Goal: Task Accomplishment & Management: Use online tool/utility

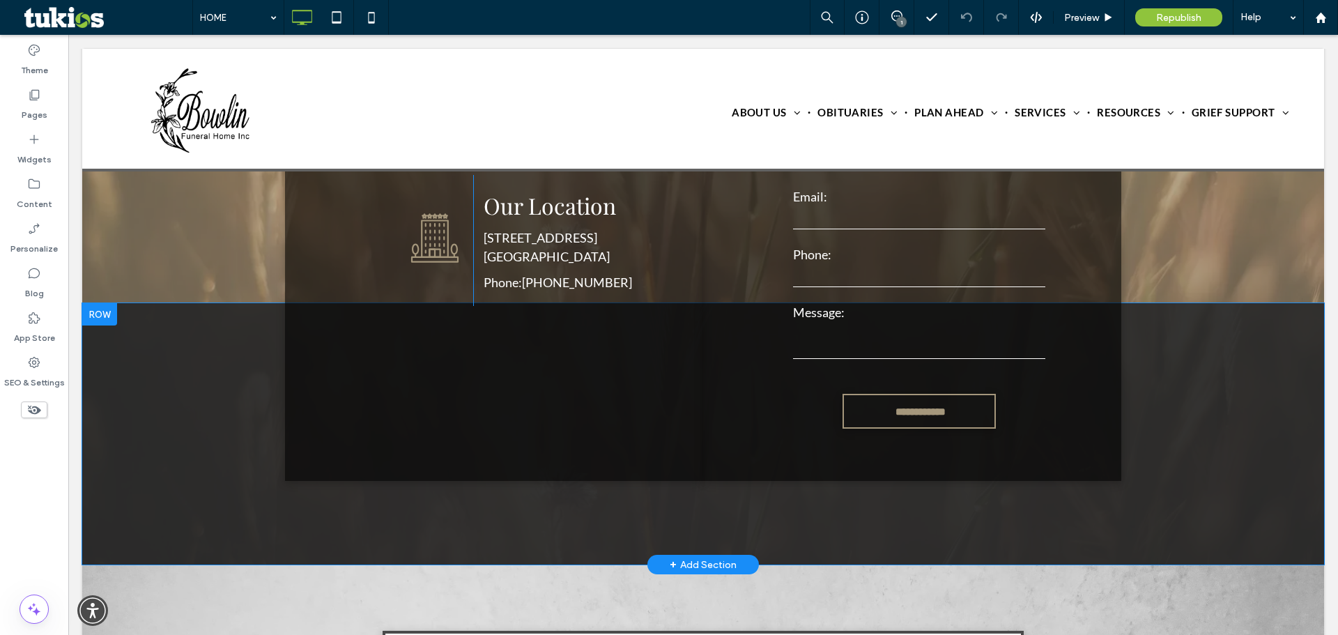
scroll to position [3064, 0]
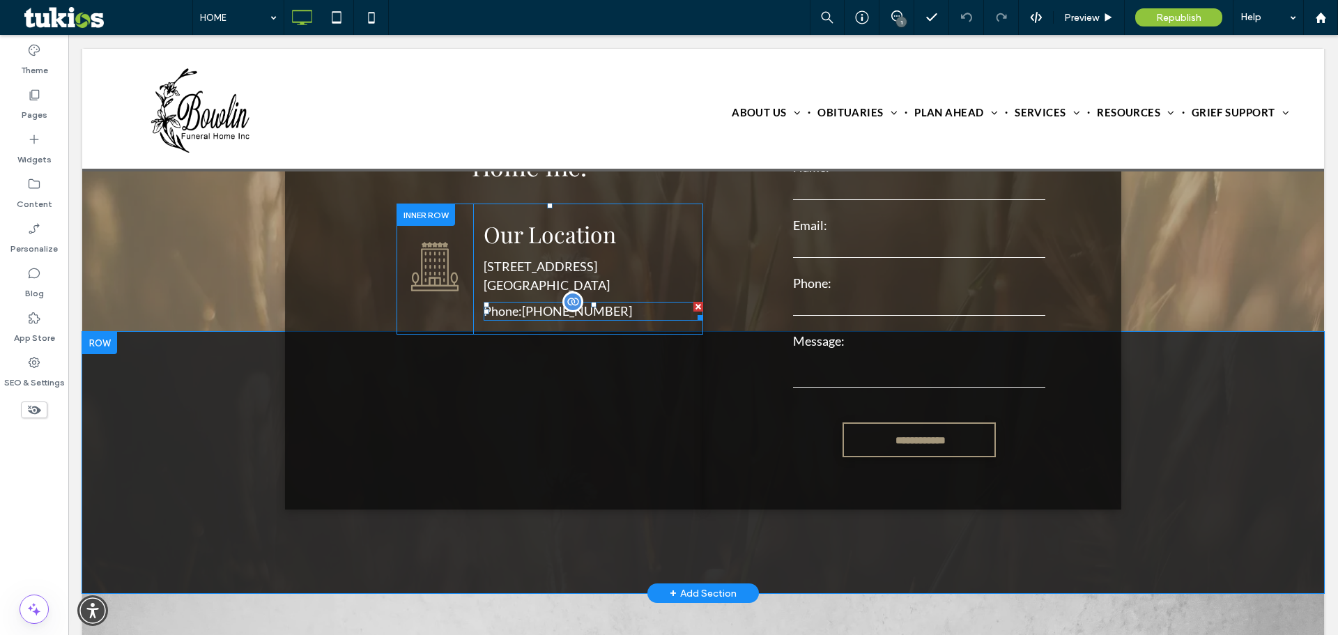
click at [613, 302] on span at bounding box center [593, 311] width 219 height 19
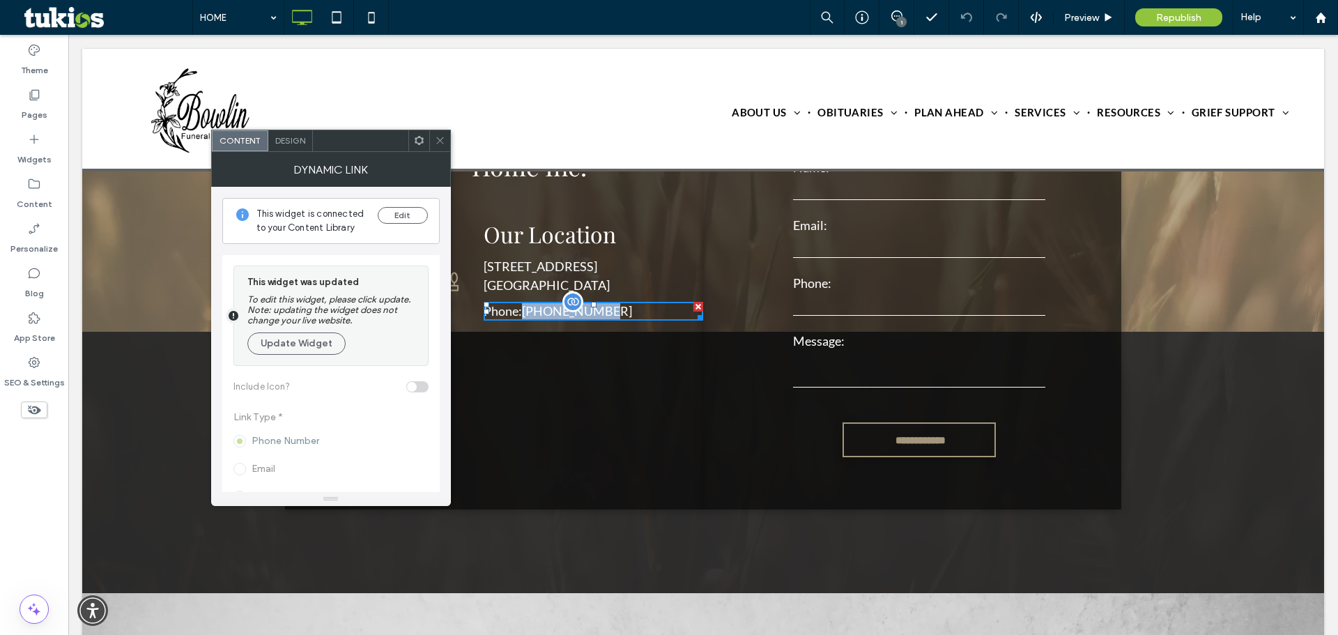
drag, startPoint x: 615, startPoint y: 256, endPoint x: 517, endPoint y: 261, distance: 97.7
click at [517, 302] on div "Phone: [PHONE_NUMBER]" at bounding box center [593, 311] width 219 height 19
copy p "[PHONE_NUMBER]"
click at [364, 11] on icon at bounding box center [371, 17] width 28 height 28
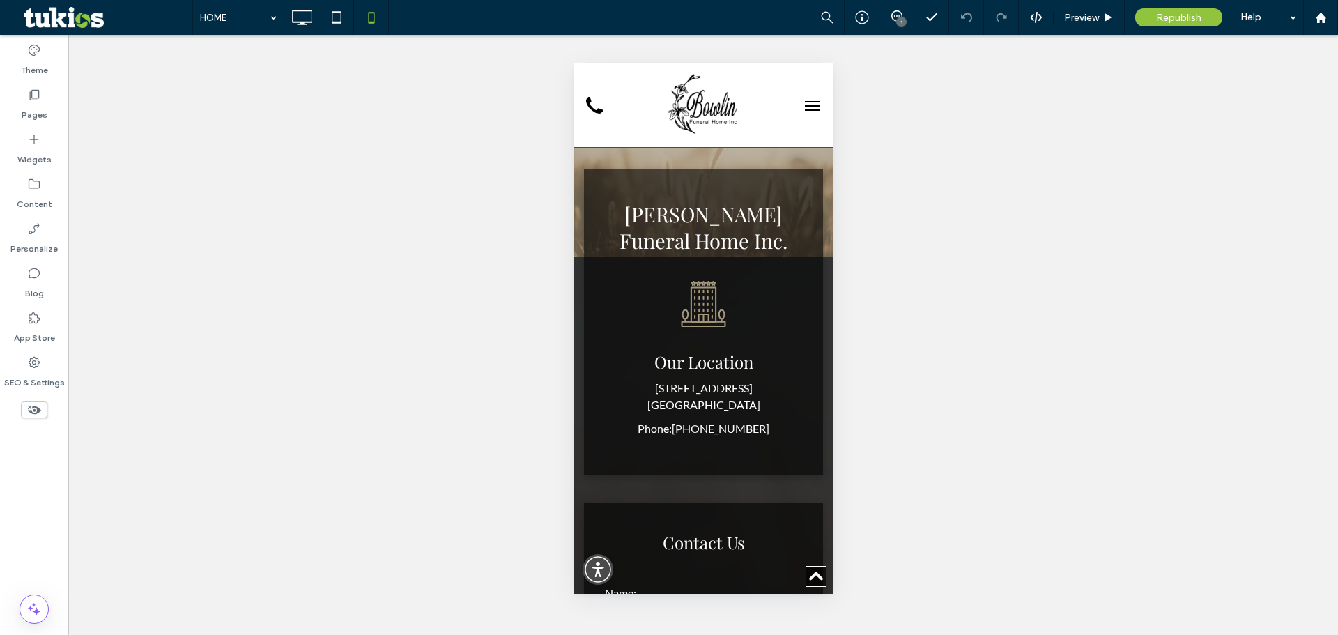
scroll to position [3205, 0]
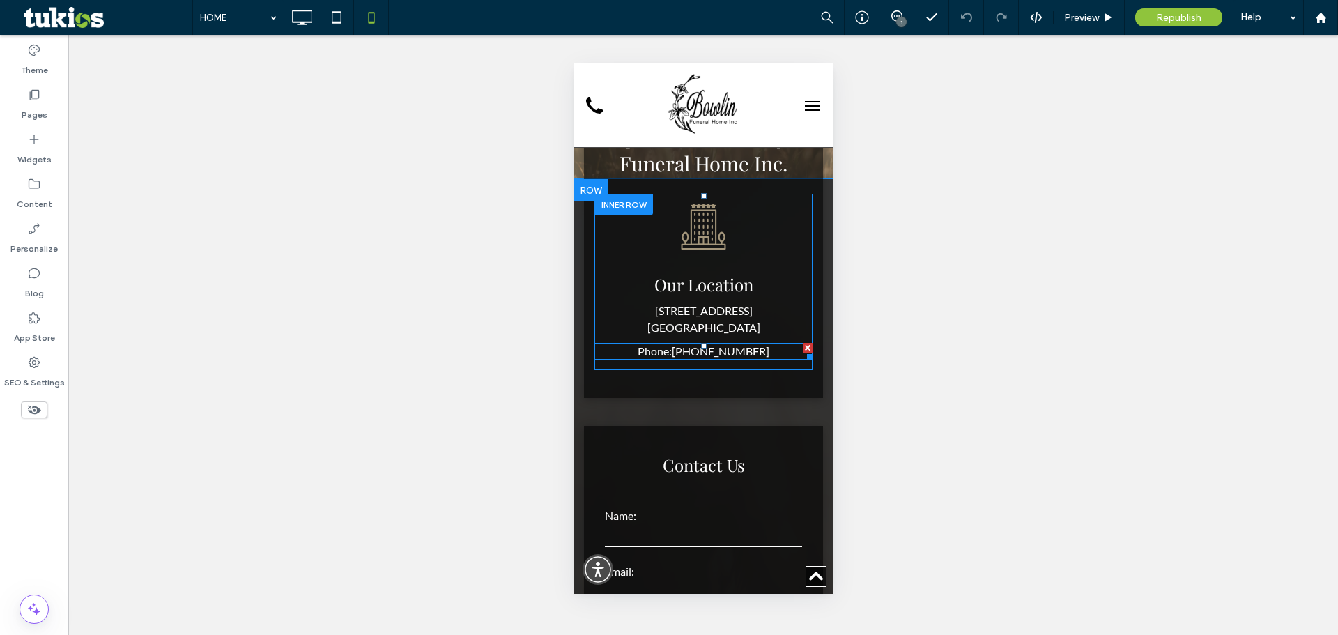
click at [723, 343] on span at bounding box center [703, 351] width 218 height 17
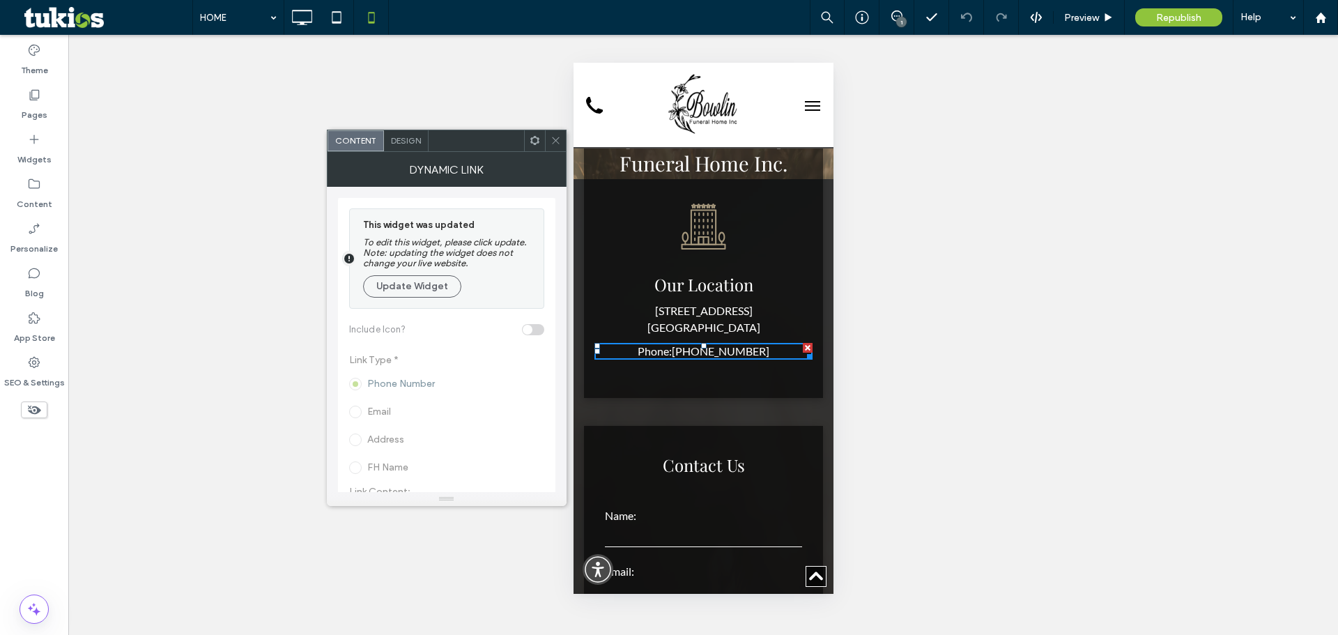
click at [767, 343] on div "Phone: [PHONE_NUMBER]" at bounding box center [703, 351] width 218 height 17
drag, startPoint x: 767, startPoint y: 326, endPoint x: 665, endPoint y: 326, distance: 102.4
click at [668, 343] on div "Phone: [PHONE_NUMBER]" at bounding box center [703, 351] width 218 height 17
click at [439, 286] on button "Update Widget" at bounding box center [412, 286] width 98 height 22
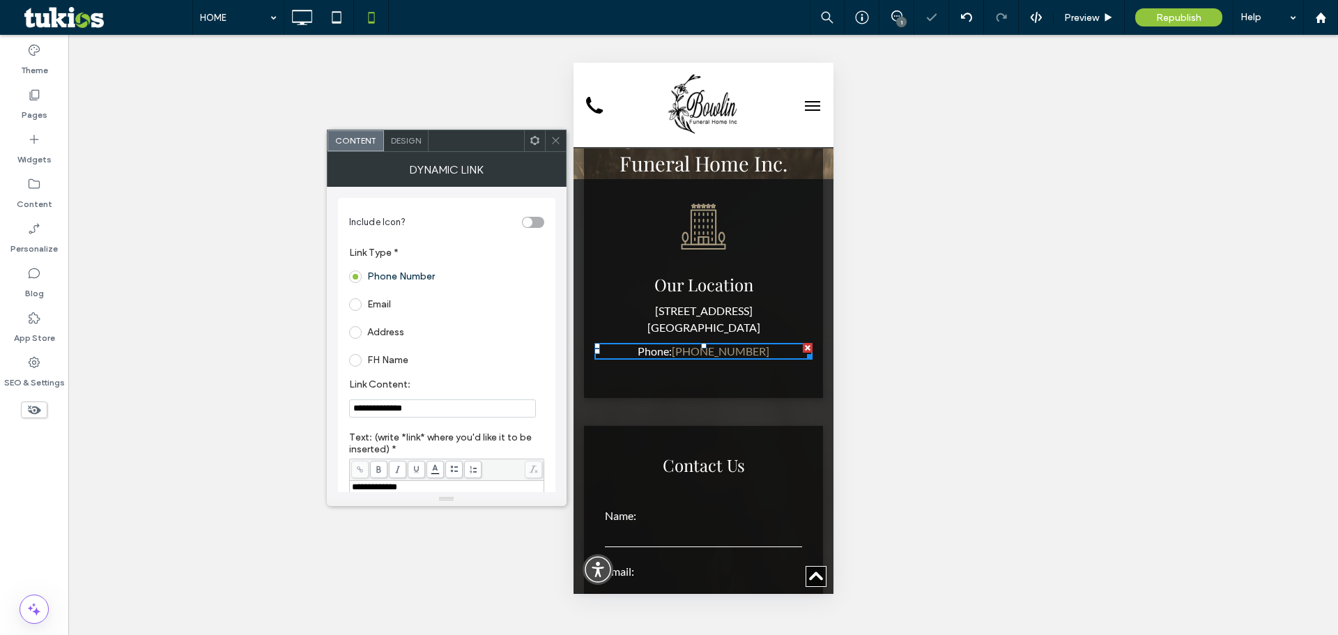
click at [711, 344] on link "[PHONE_NUMBER]" at bounding box center [720, 350] width 98 height 13
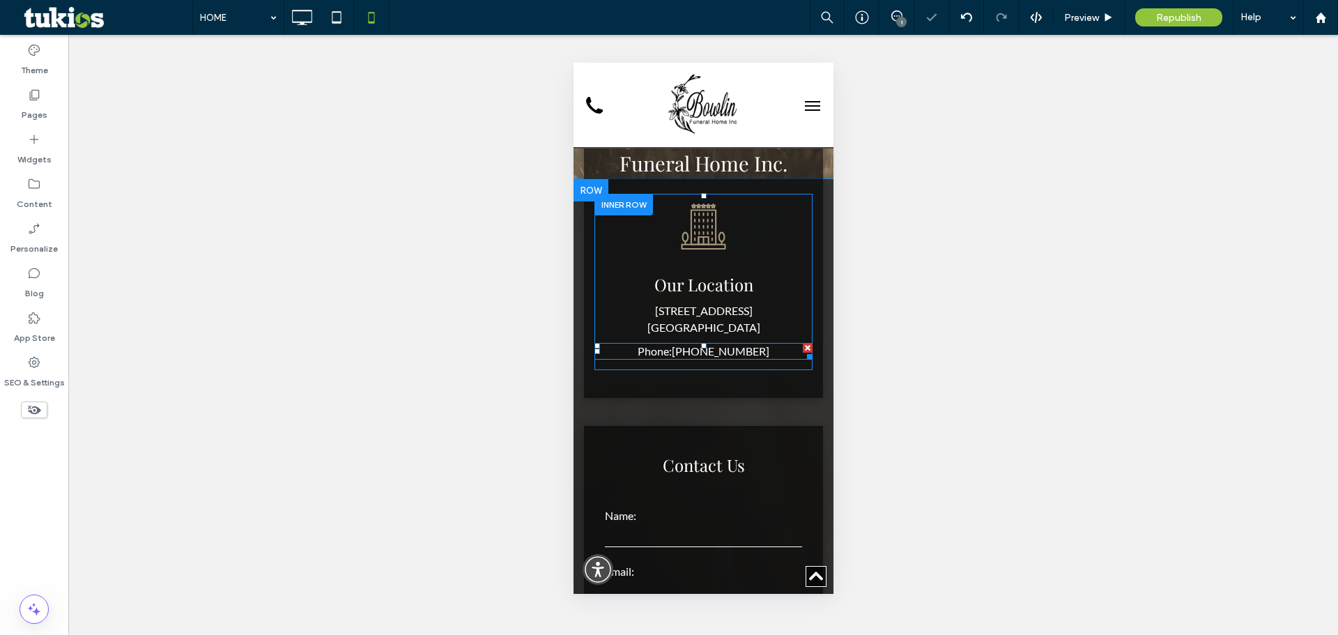
click at [745, 343] on span at bounding box center [703, 351] width 218 height 17
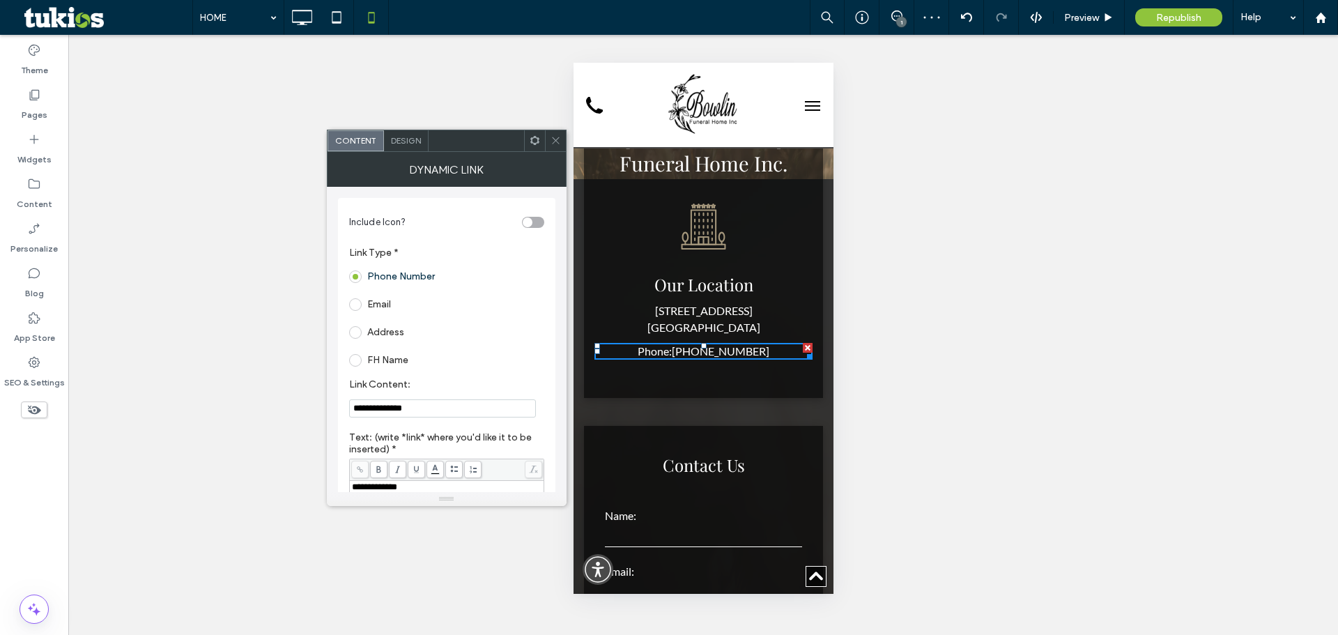
drag, startPoint x: 445, startPoint y: 409, endPoint x: 316, endPoint y: 408, distance: 129.6
click at [316, 408] on body ".wqwq-1{fill:#231f20;} .cls-1q, .cls-2q { fill-rule: evenodd; } .cls-2q { fill:…" at bounding box center [669, 317] width 1338 height 635
type input "**********"
click at [1180, 12] on span "Republish" at bounding box center [1178, 18] width 45 height 12
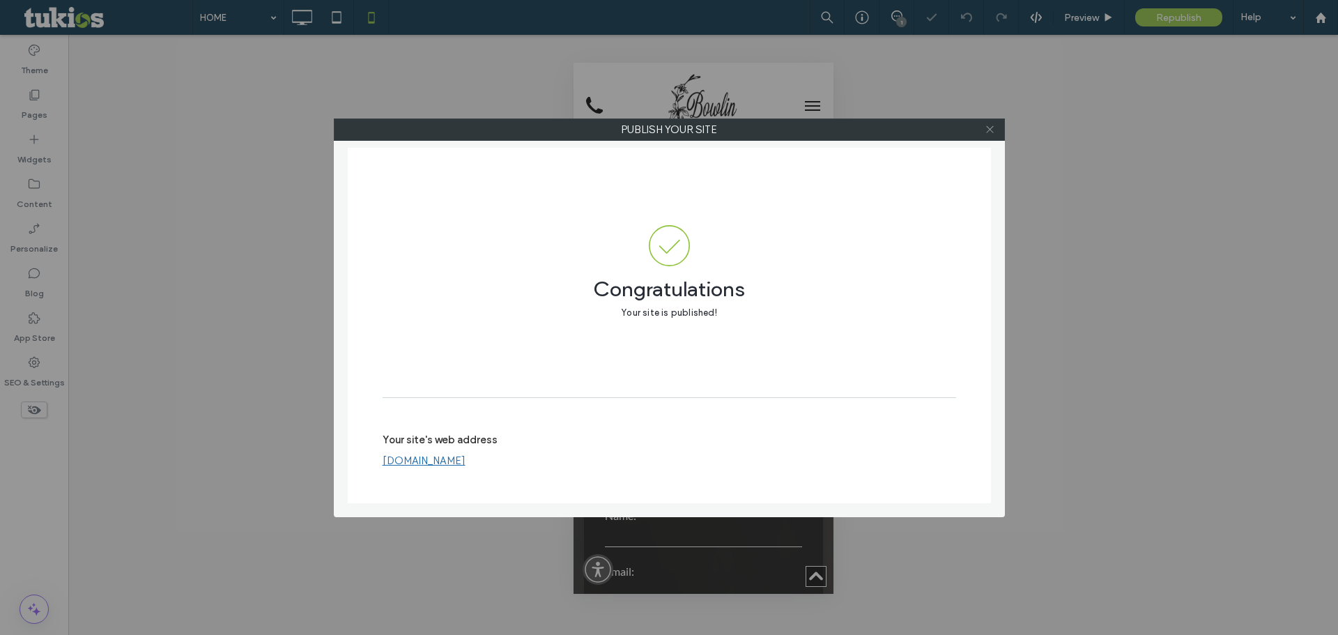
click at [991, 126] on icon at bounding box center [990, 129] width 10 height 10
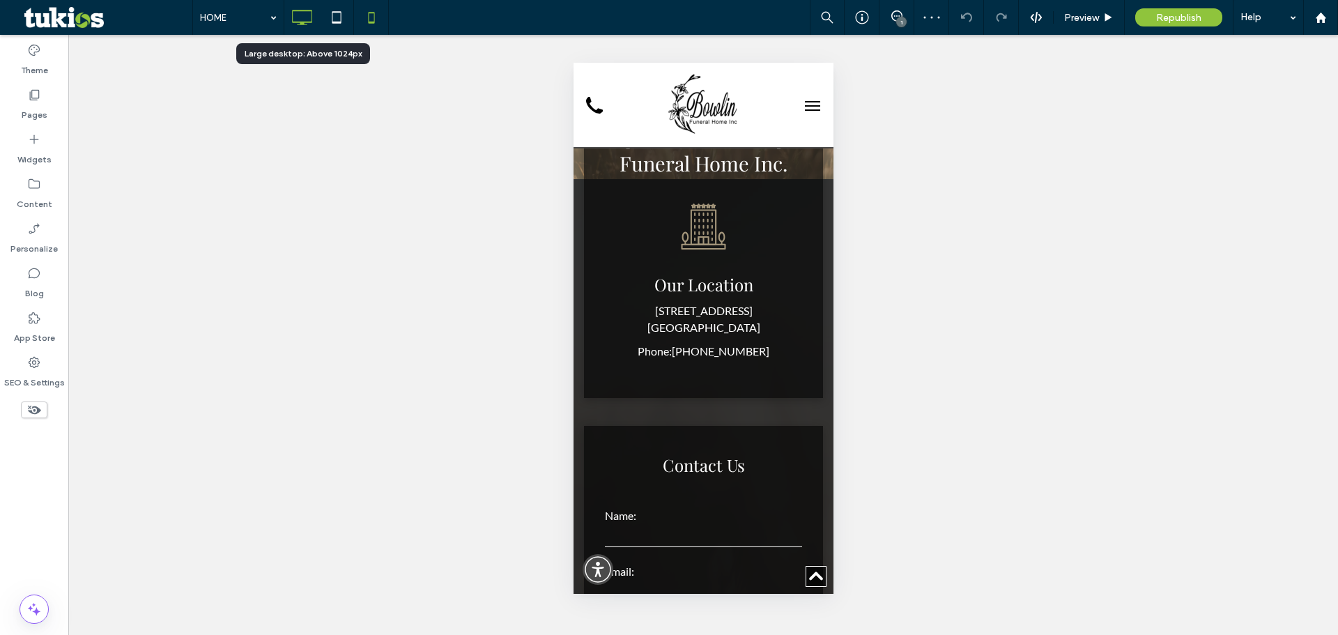
click at [307, 26] on icon at bounding box center [302, 17] width 28 height 28
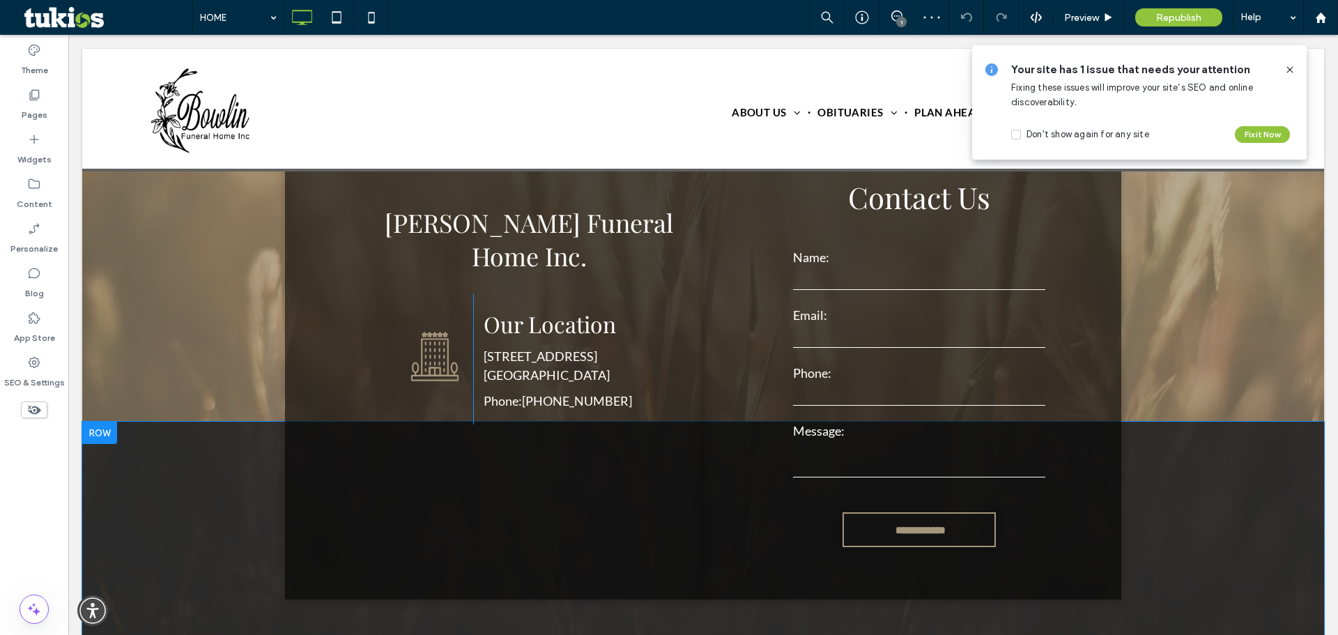
scroll to position [2996, 0]
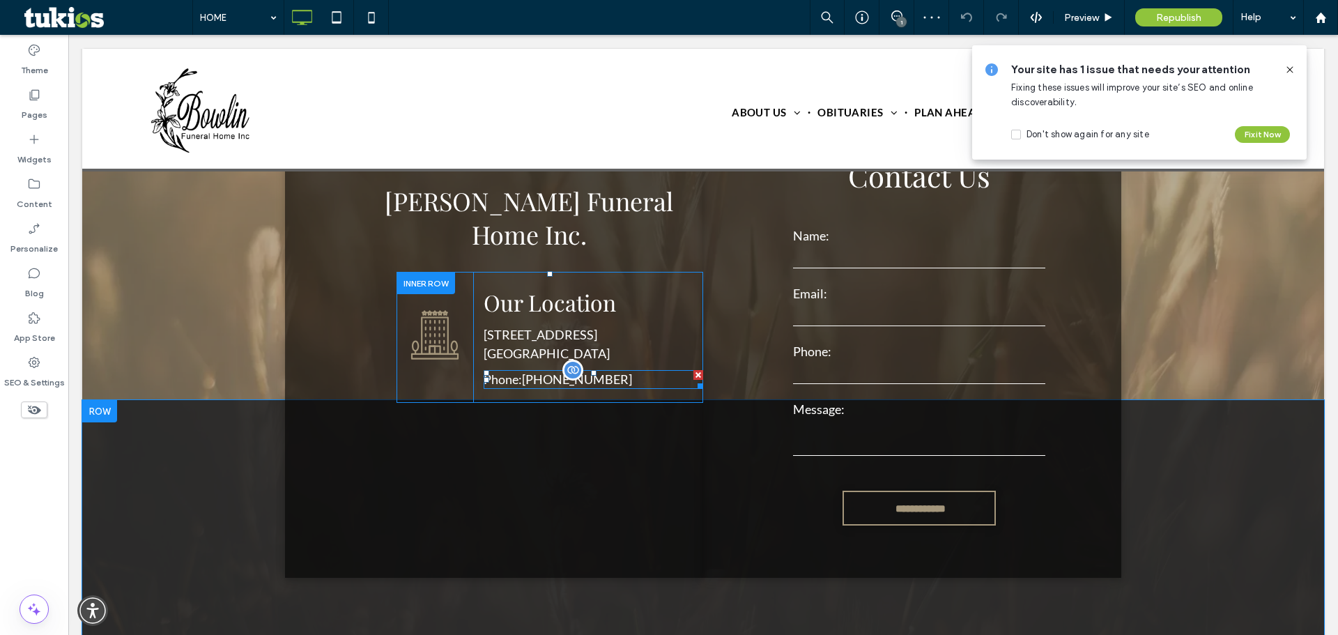
click at [564, 370] on span at bounding box center [593, 379] width 219 height 19
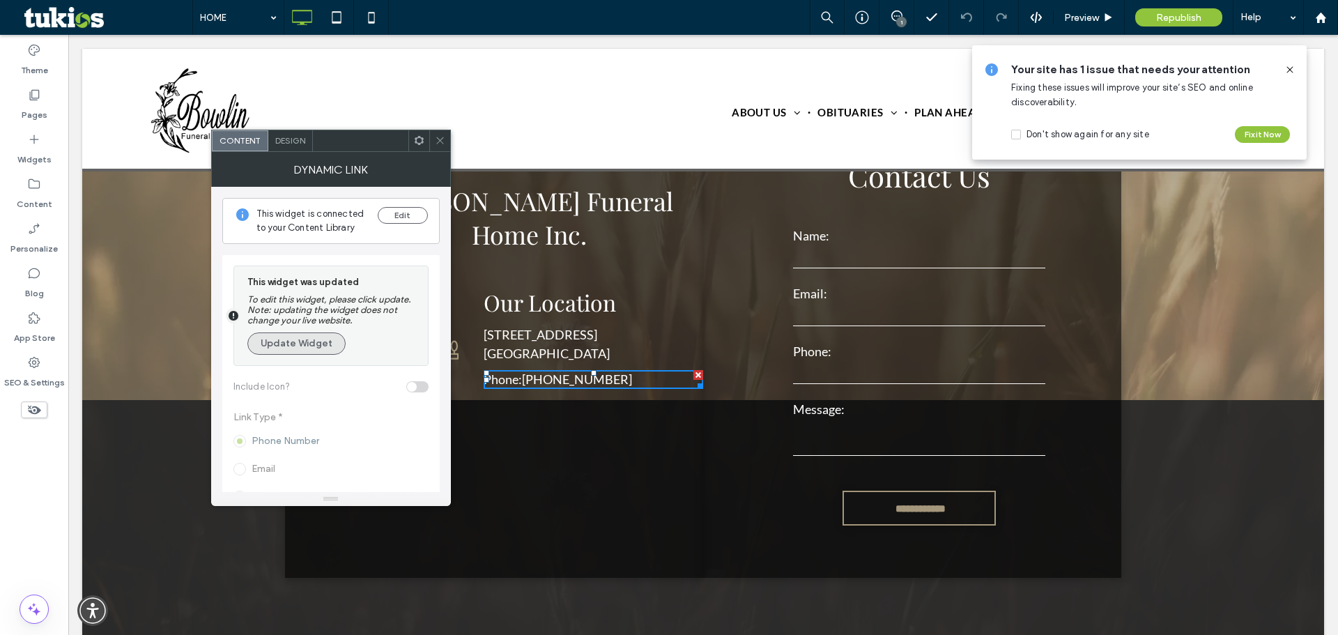
click at [275, 345] on button "Update Widget" at bounding box center [296, 343] width 98 height 22
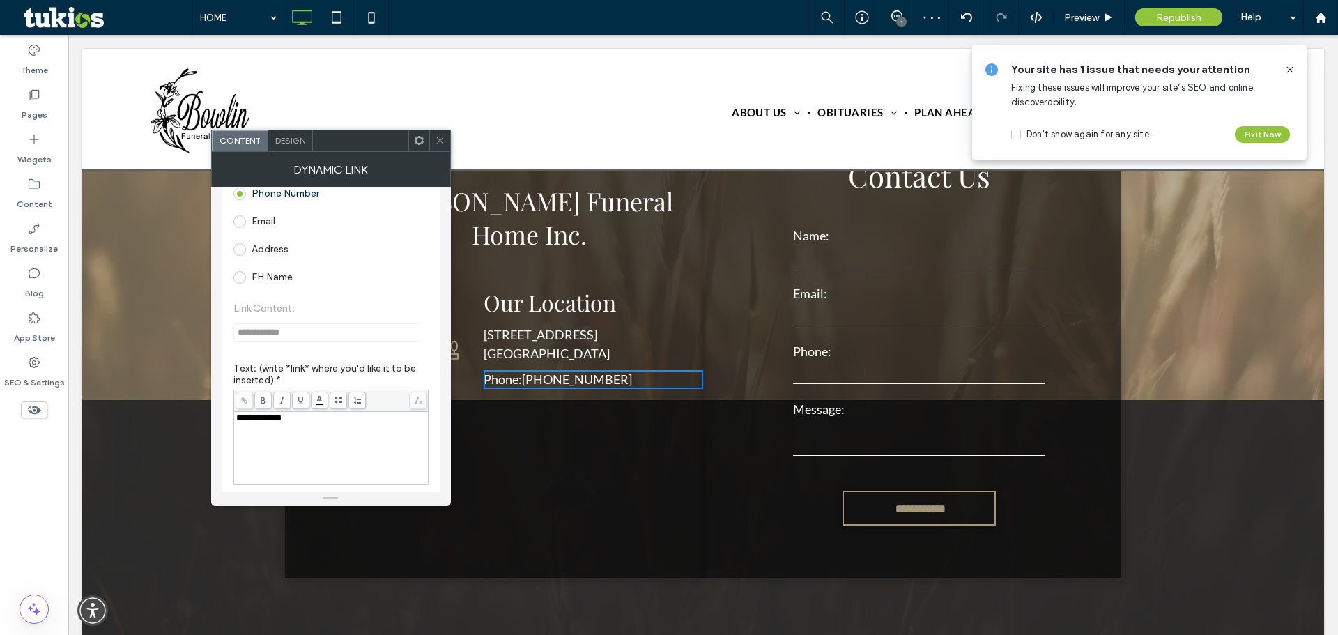
scroll to position [135, 0]
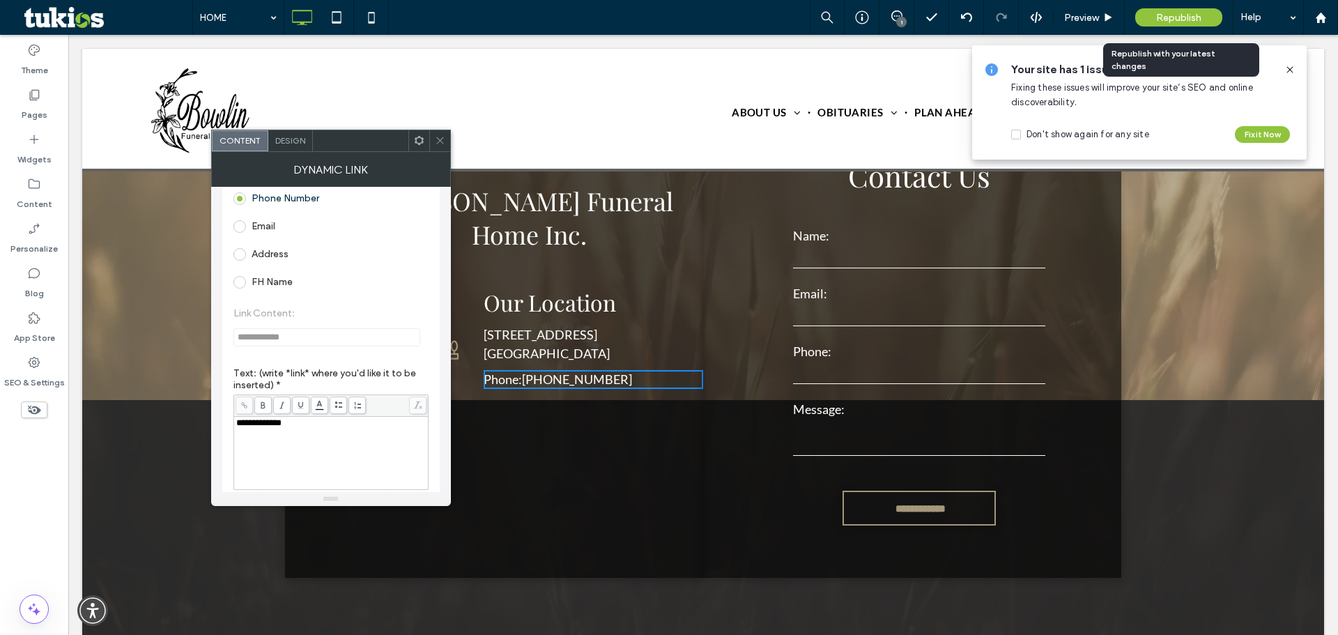
click at [1200, 8] on div "Republish" at bounding box center [1178, 17] width 87 height 35
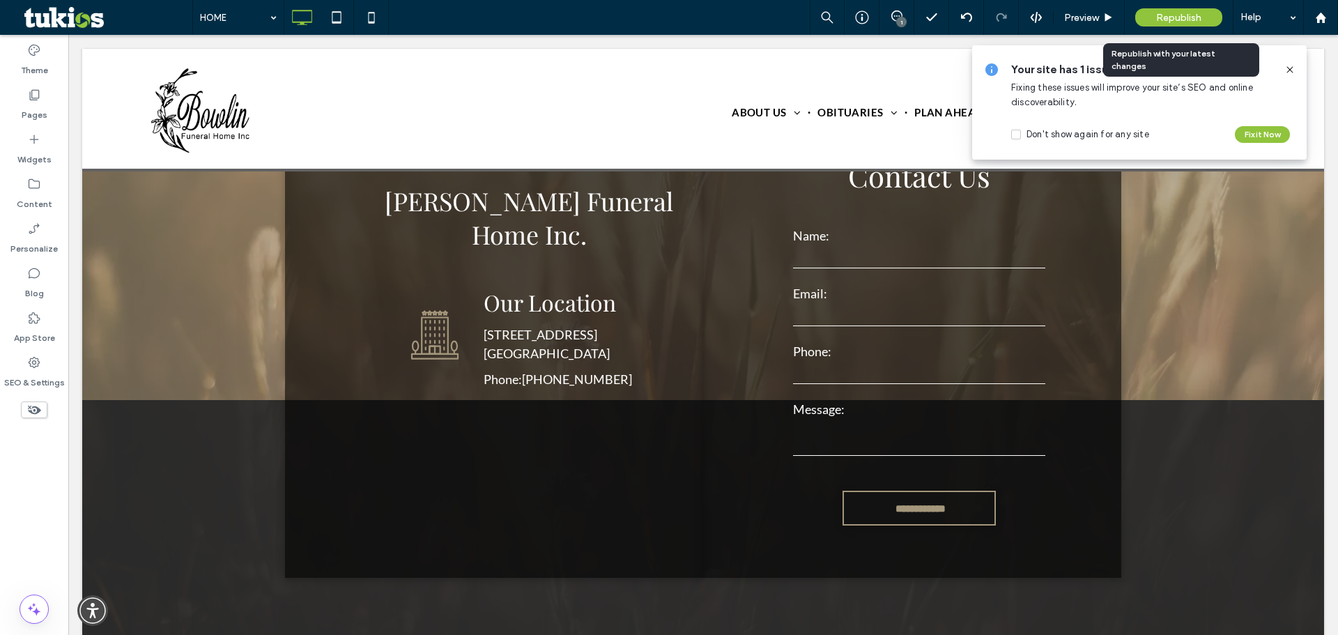
click at [1190, 15] on span "Republish" at bounding box center [1178, 18] width 45 height 12
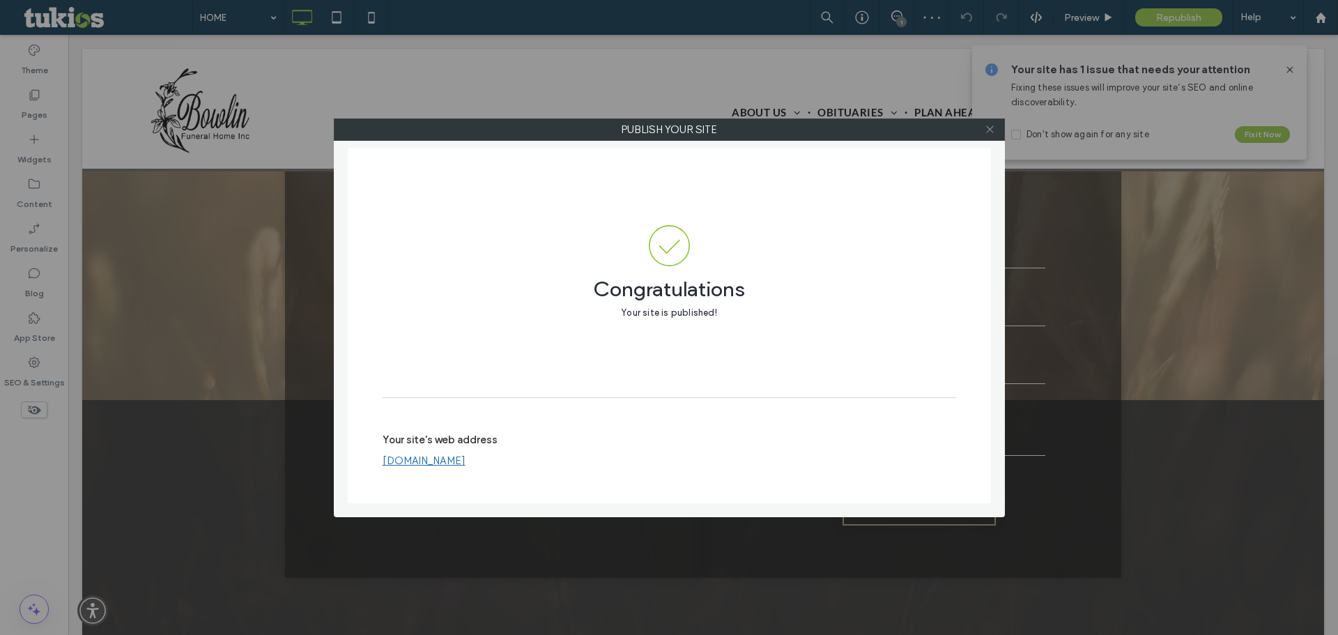
click at [989, 131] on icon at bounding box center [990, 129] width 10 height 10
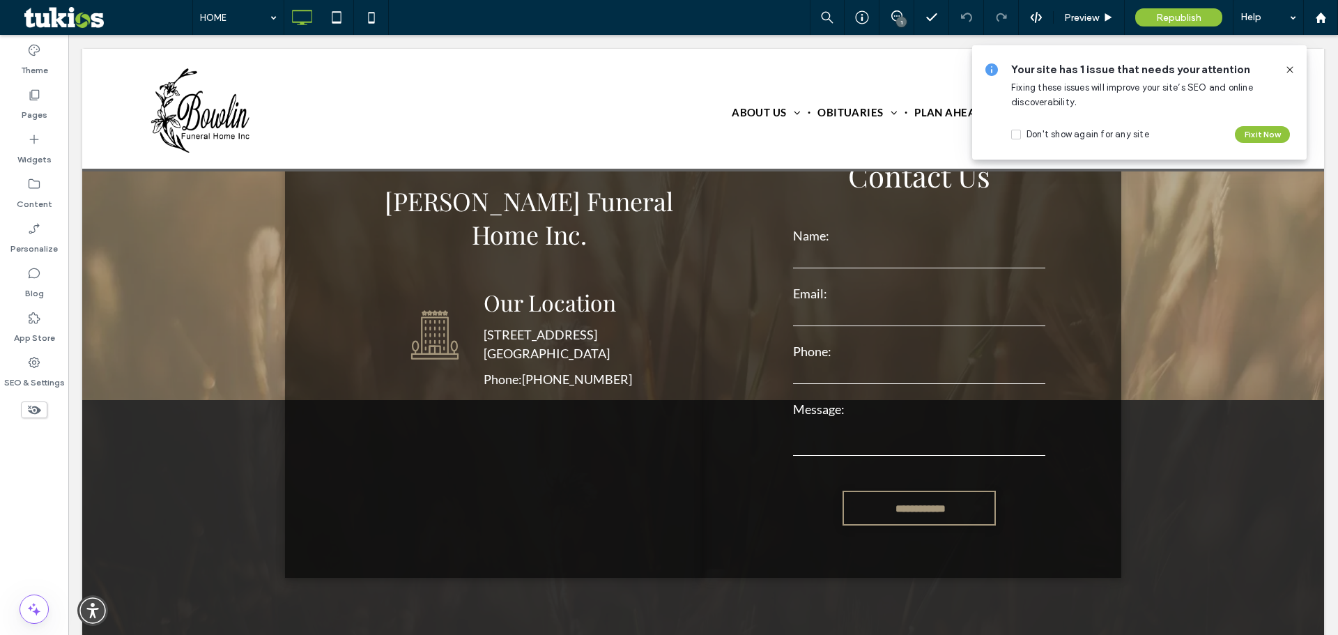
click at [1291, 71] on use at bounding box center [1289, 69] width 6 height 6
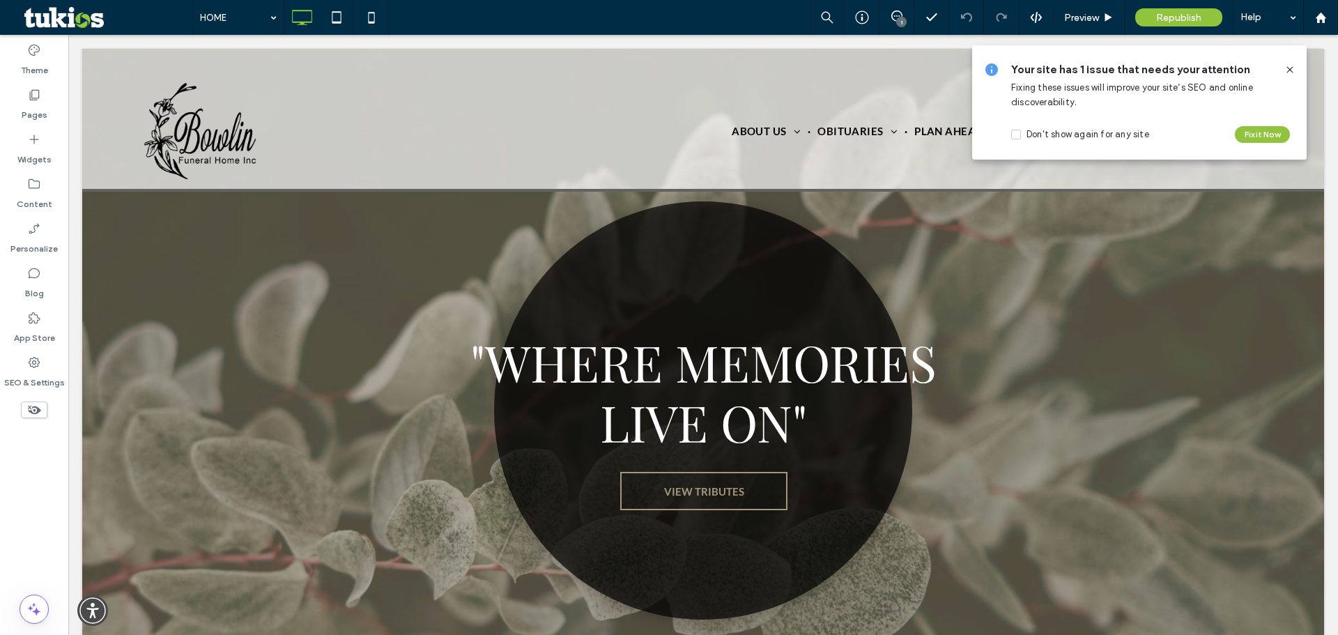
scroll to position [0, 0]
